Goal: Information Seeking & Learning: Check status

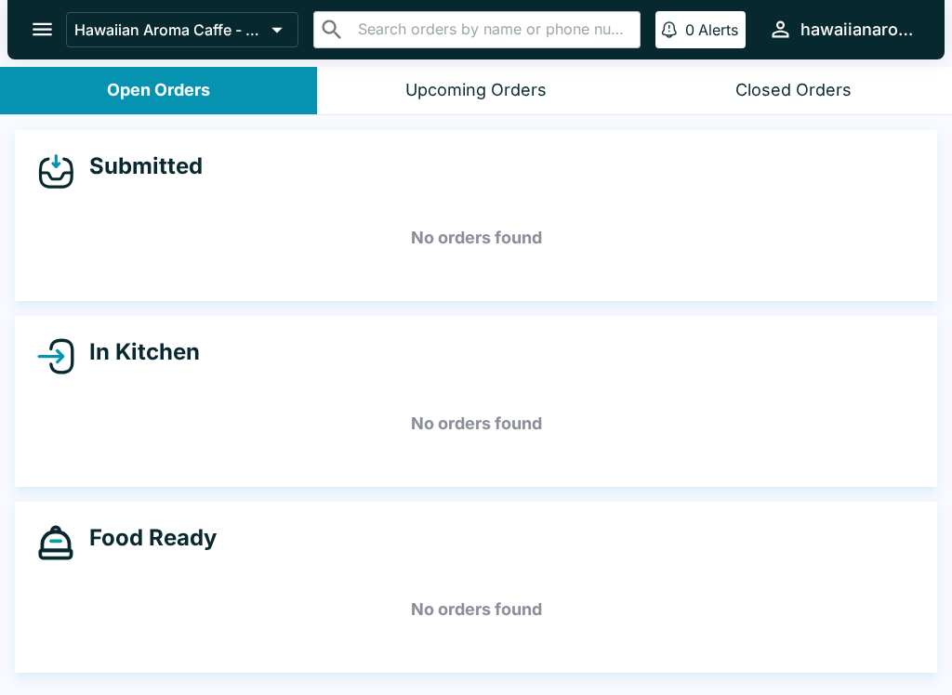
scroll to position [3, 0]
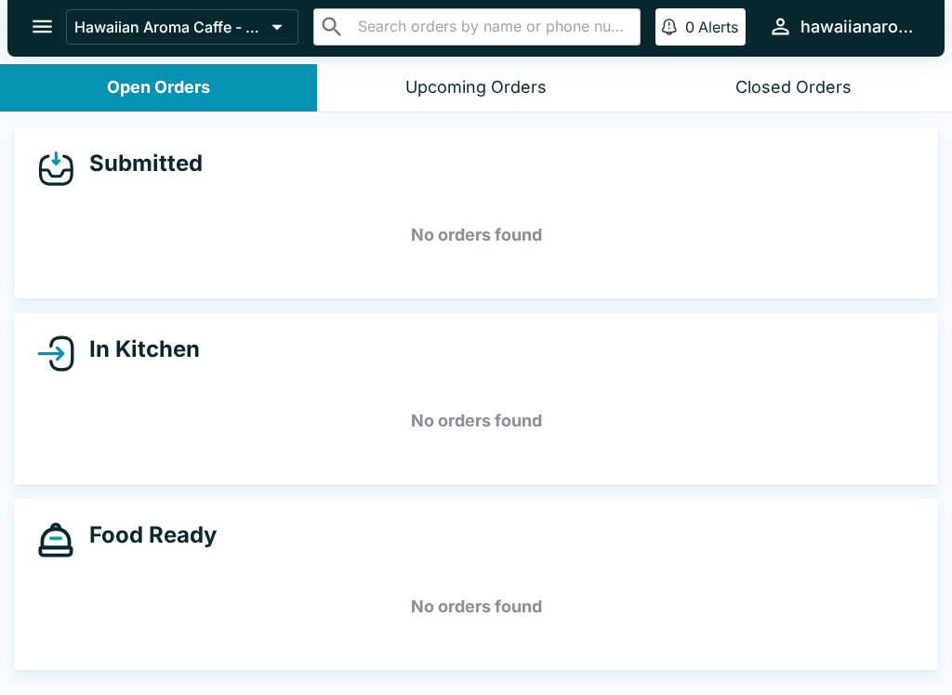
click at [38, 29] on icon "open drawer" at bounding box center [42, 26] width 25 height 25
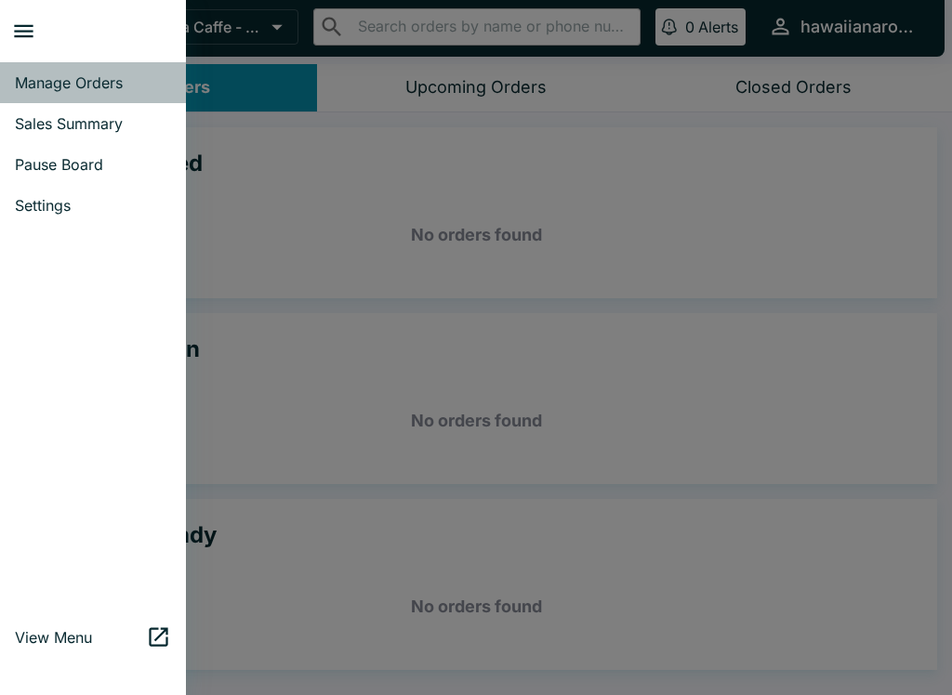
click at [98, 87] on span "Manage Orders" at bounding box center [93, 82] width 156 height 19
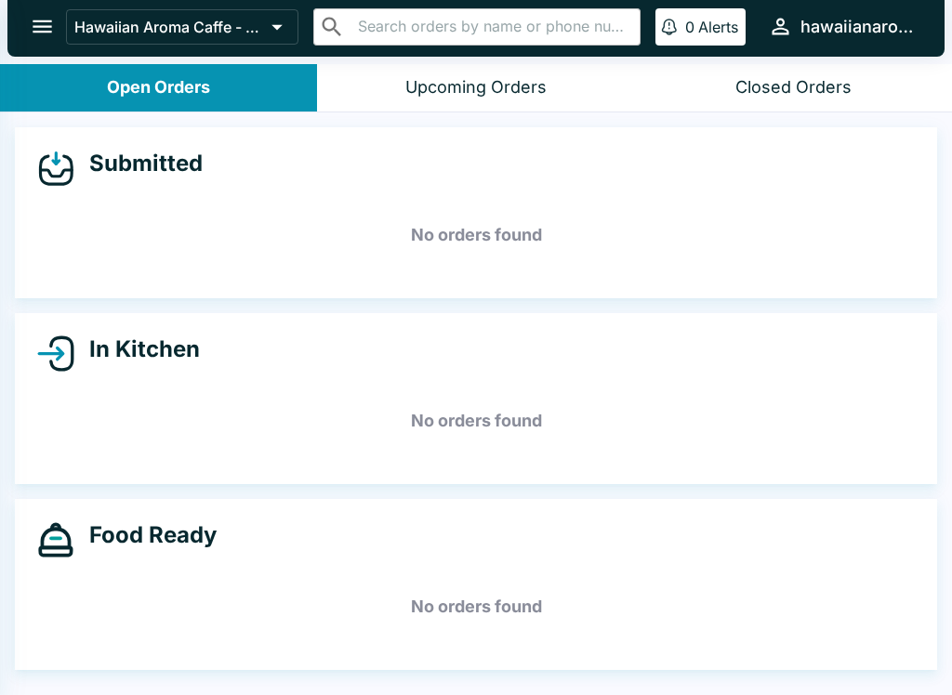
scroll to position [0, 0]
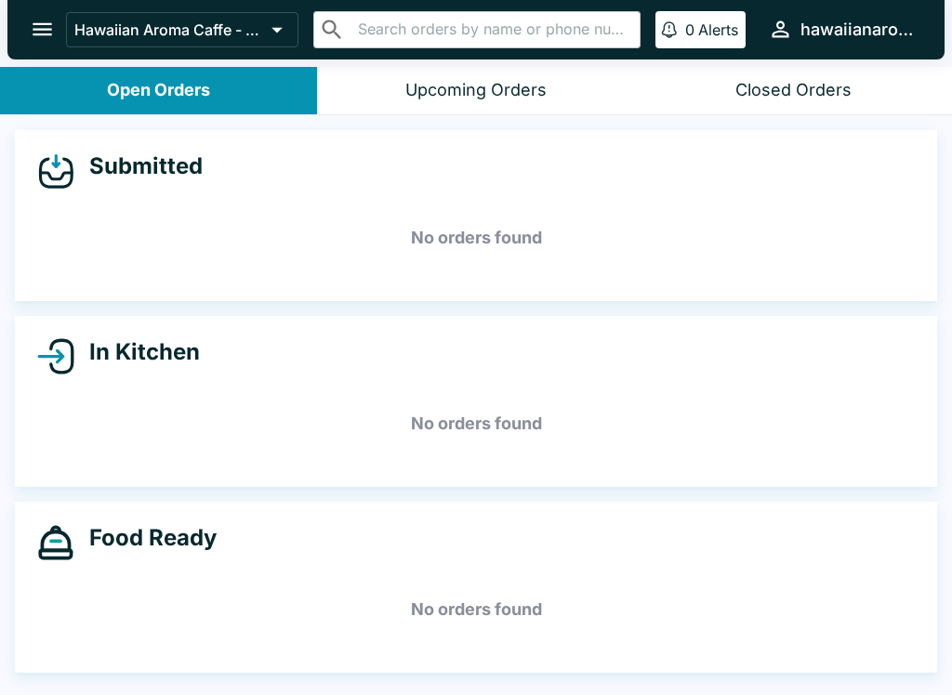
click at [32, 32] on icon "open drawer" at bounding box center [42, 29] width 25 height 25
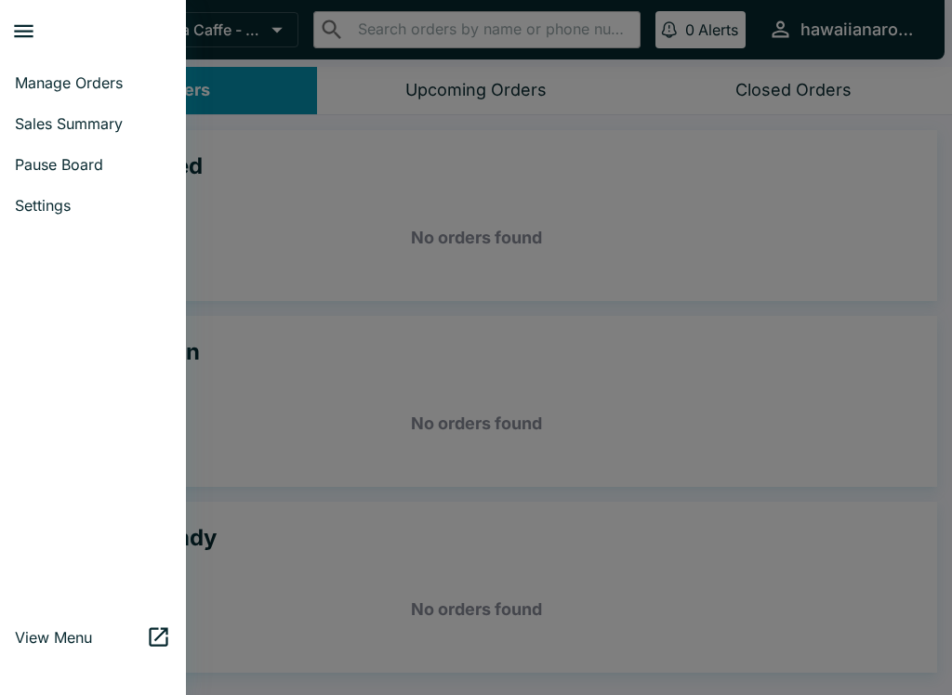
click at [96, 125] on span "Sales Summary" at bounding box center [93, 123] width 156 height 19
select select "03:00"
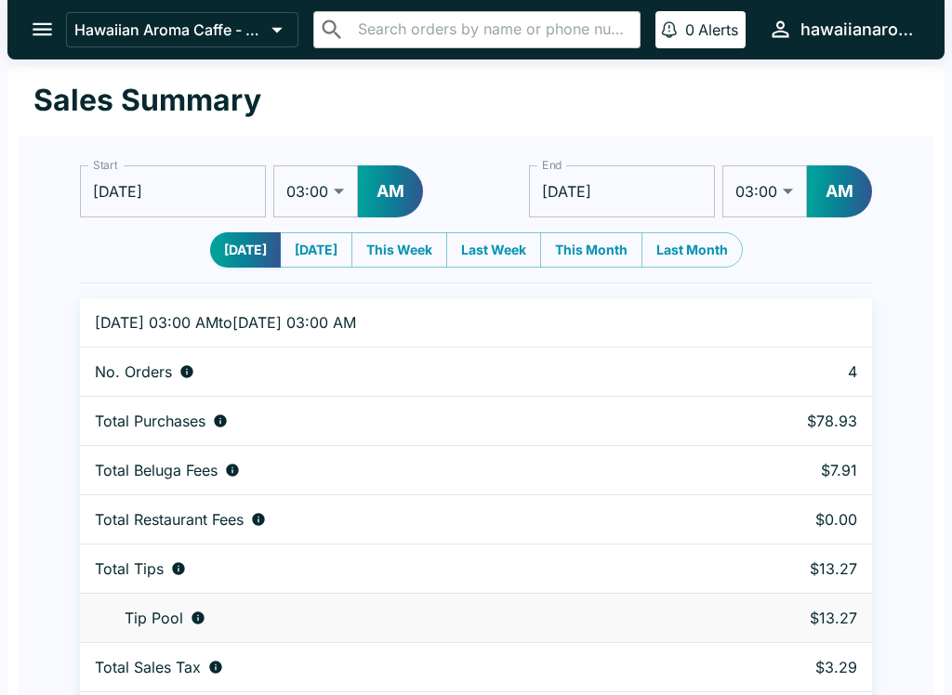
click at [383, 191] on button "AM" at bounding box center [390, 191] width 65 height 52
click at [321, 197] on select "01:00 01:30 02:00 02:30 03:00 03:30 04:00 04:30 05:00 05:30 06:00 06:30 07:00 0…" at bounding box center [315, 191] width 85 height 52
select select "01:00"
click at [764, 197] on select "01:00 01:30 02:00 02:30 03:00 03:30 04:00 04:30 05:00 05:30 06:00 06:30 07:00 0…" at bounding box center [764, 191] width 85 height 52
click at [860, 188] on button "AM" at bounding box center [839, 191] width 65 height 52
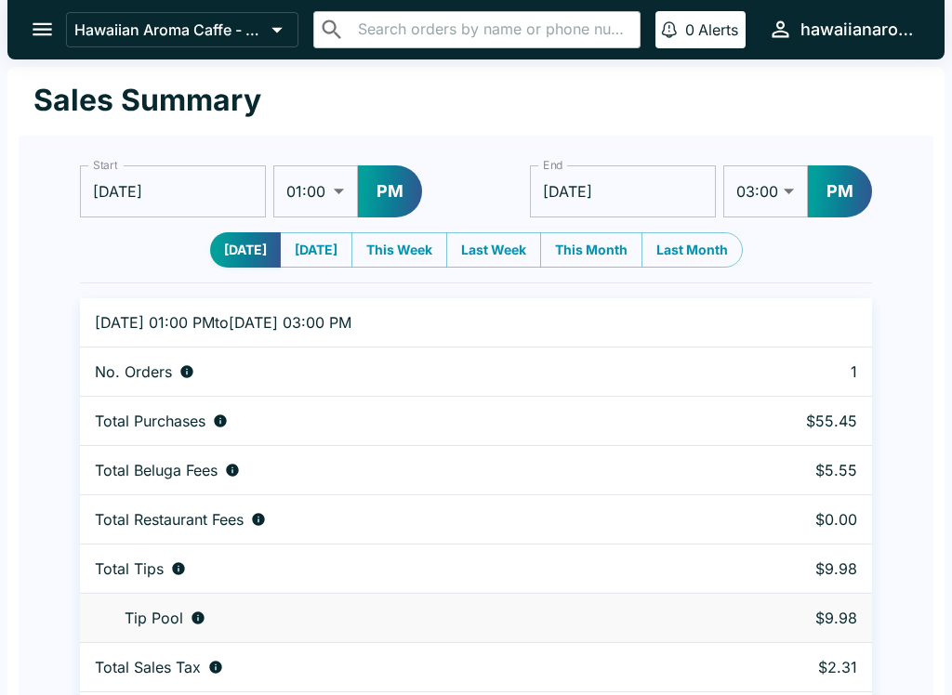
click at [650, 199] on input "[DATE]" at bounding box center [623, 191] width 186 height 52
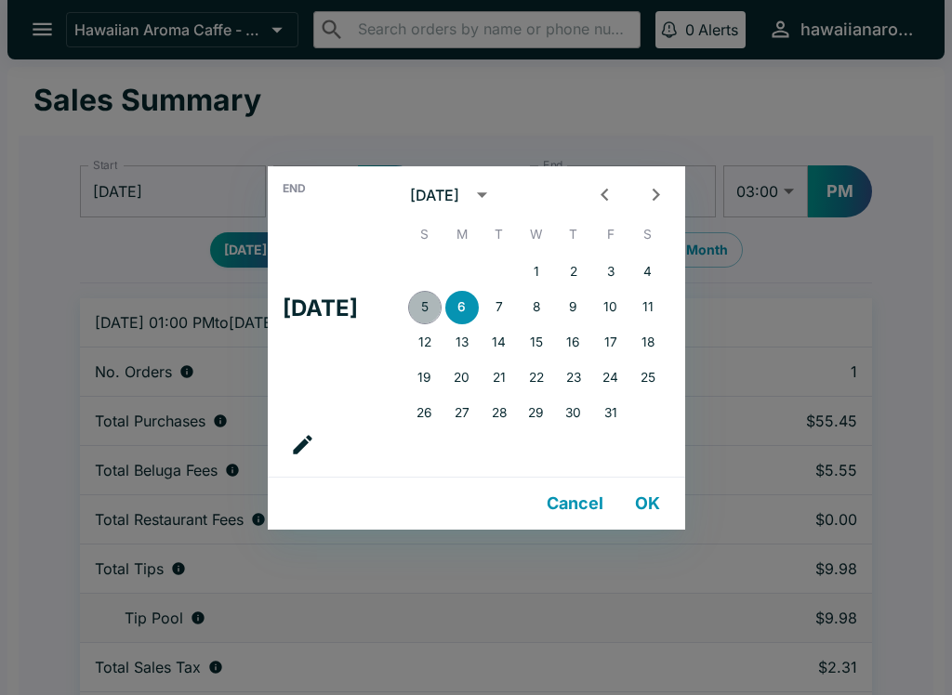
click at [437, 302] on button "5" at bounding box center [424, 307] width 33 height 33
type input "[DATE]"
click at [872, 112] on div "End Sun, Oct [DATE] S M T W T F S 1 2 3 4 5 6 7 8 9 10 11 12 13 14 15 16 17 18 …" at bounding box center [476, 347] width 952 height 695
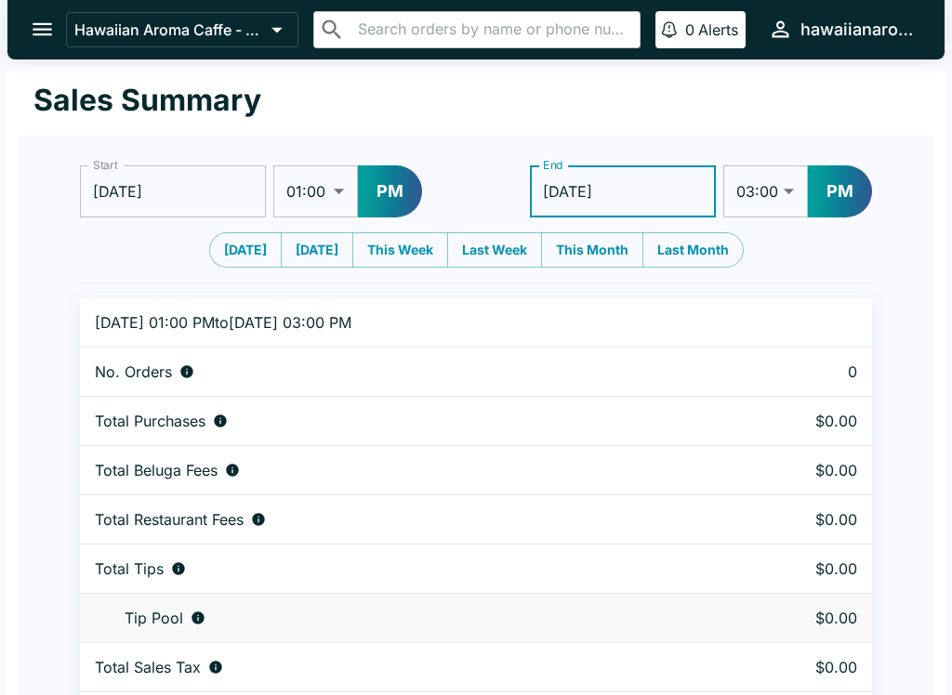
click at [773, 197] on select "01:00 01:30 02:00 02:30 03:00 03:30 04:00 04:30 05:00 05:30 06:00 06:30 07:00 0…" at bounding box center [765, 191] width 85 height 52
click at [836, 190] on button "PM" at bounding box center [840, 191] width 64 height 52
click at [771, 185] on select "01:00 01:30 02:00 02:30 03:00 03:30 04:00 04:30 05:00 05:30 06:00 06:30 07:00 0…" at bounding box center [764, 191] width 85 height 52
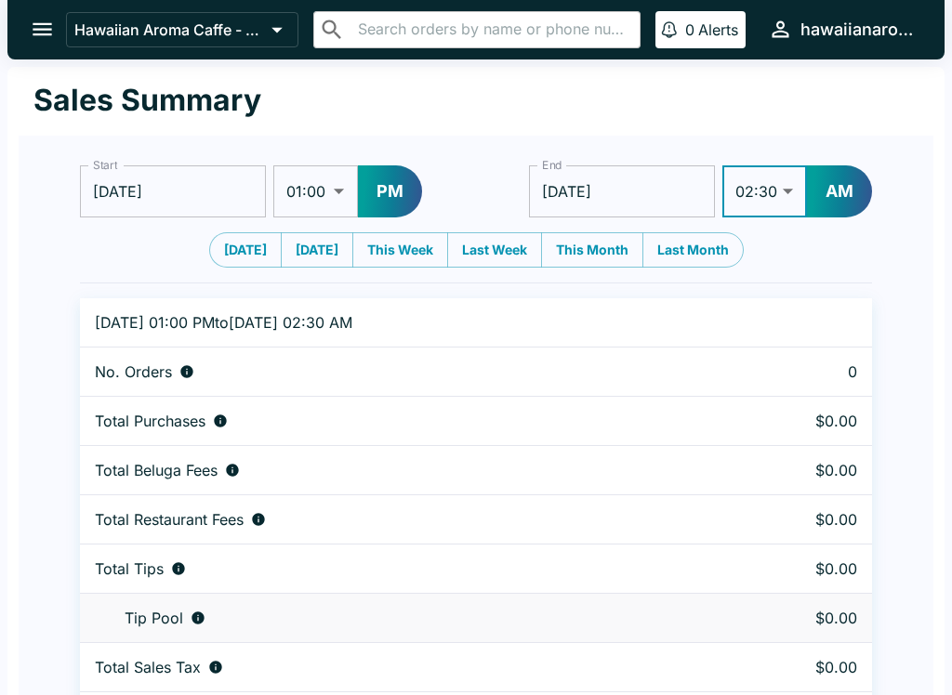
click at [841, 198] on button "AM" at bounding box center [839, 191] width 65 height 52
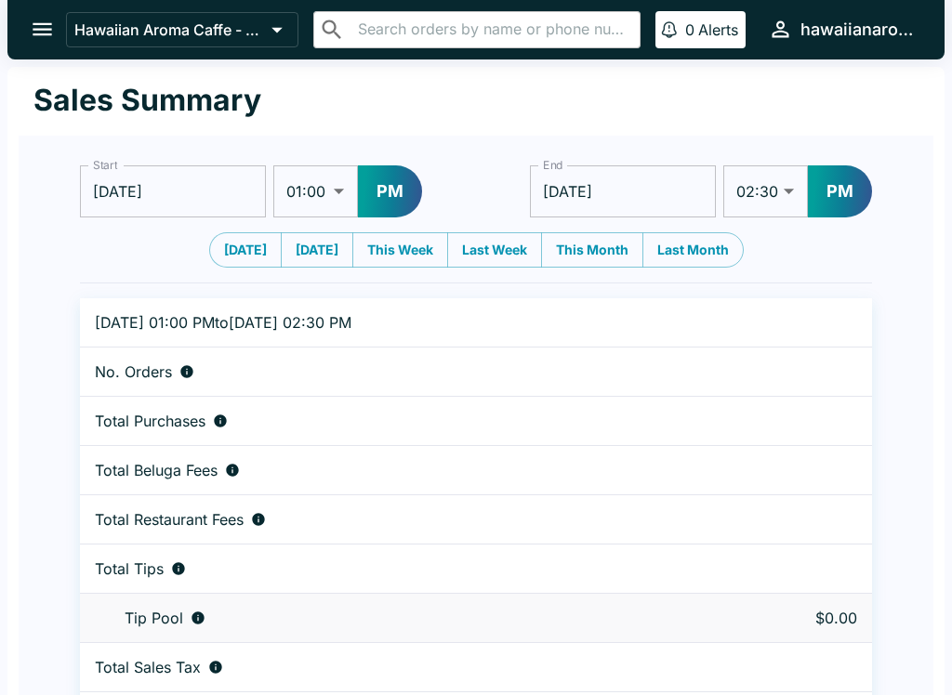
click at [783, 181] on select "01:00 01:30 02:00 02:30 03:00 03:30 04:00 04:30 05:00 05:30 06:00 06:30 07:00 0…" at bounding box center [765, 191] width 85 height 52
select select "08:30"
